Goal: Task Accomplishment & Management: Manage account settings

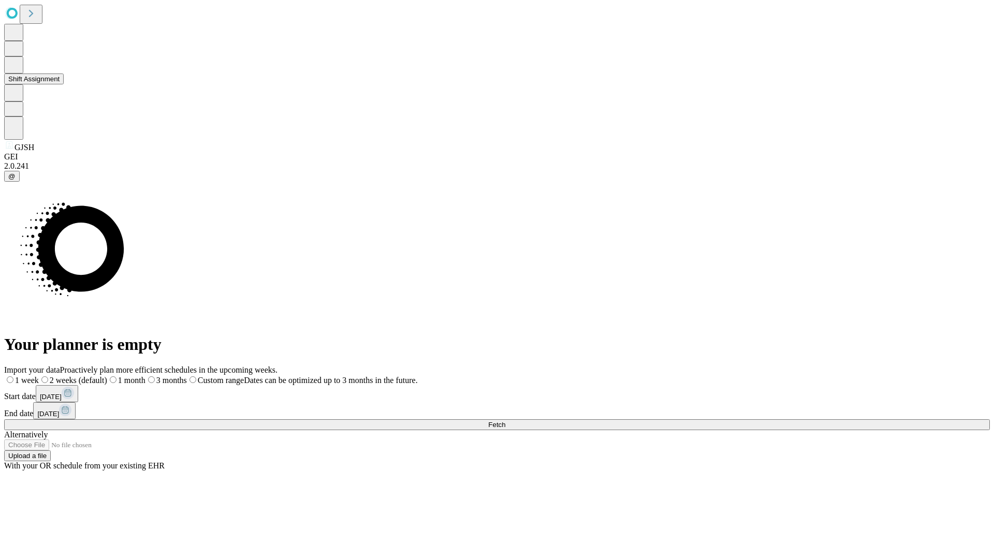
click at [64, 84] on button "Shift Assignment" at bounding box center [34, 79] width 60 height 11
